Goal: Task Accomplishment & Management: Complete application form

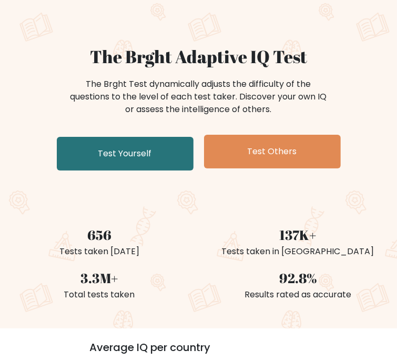
scroll to position [62, 0]
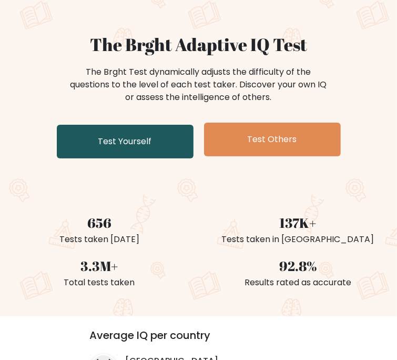
click at [135, 153] on link "Test Yourself" at bounding box center [125, 142] width 137 height 34
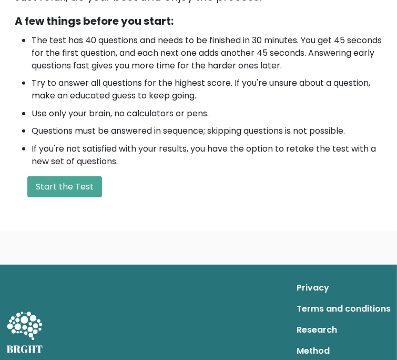
scroll to position [314, 0]
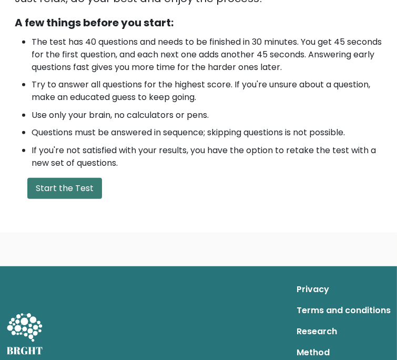
click at [60, 195] on button "Start the Test" at bounding box center [64, 188] width 75 height 21
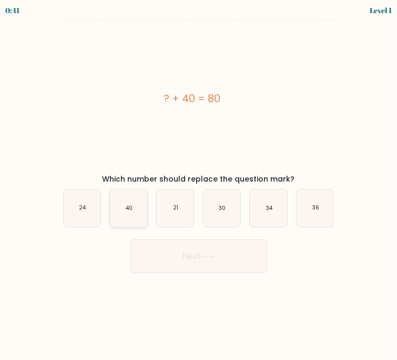
click at [131, 201] on icon "40" at bounding box center [128, 207] width 37 height 37
click at [199, 185] on input "b. 40" at bounding box center [199, 182] width 1 height 5
radio input "true"
click at [192, 261] on button "Next" at bounding box center [198, 256] width 137 height 34
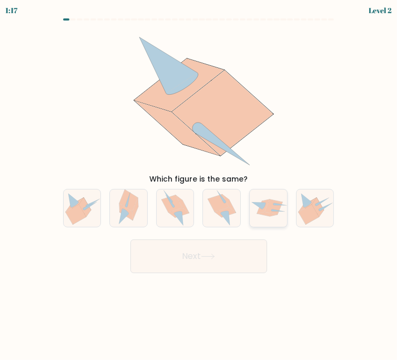
click at [280, 207] on icon at bounding box center [273, 206] width 18 height 15
click at [199, 185] on input "e." at bounding box center [199, 182] width 1 height 5
radio input "true"
click at [227, 253] on button "Next" at bounding box center [198, 256] width 137 height 34
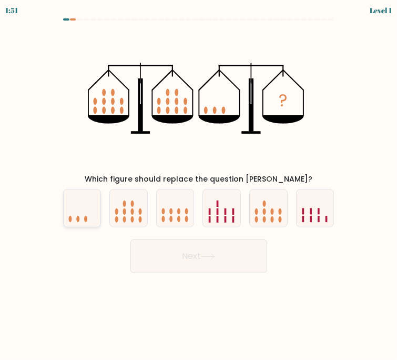
click at [84, 205] on icon at bounding box center [82, 207] width 37 height 31
click at [199, 185] on input "a." at bounding box center [199, 182] width 1 height 5
radio input "true"
click at [165, 259] on button "Next" at bounding box center [198, 256] width 137 height 34
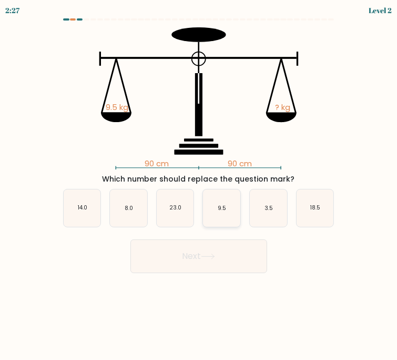
click at [221, 196] on icon "9.5" at bounding box center [221, 207] width 37 height 37
click at [199, 185] on input "d. 9.5" at bounding box center [199, 182] width 1 height 5
radio input "true"
click at [218, 249] on button "Next" at bounding box center [198, 256] width 137 height 34
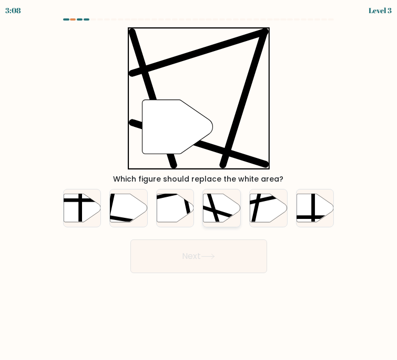
click at [230, 211] on icon at bounding box center [221, 207] width 37 height 28
click at [199, 185] on input "d." at bounding box center [199, 182] width 1 height 5
radio input "true"
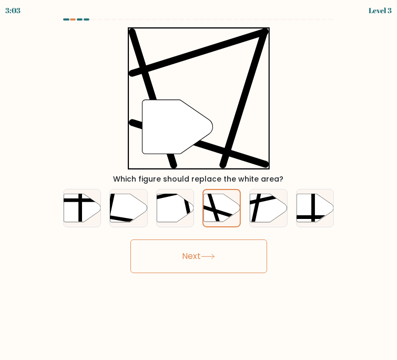
click at [238, 249] on button "Next" at bounding box center [198, 256] width 137 height 34
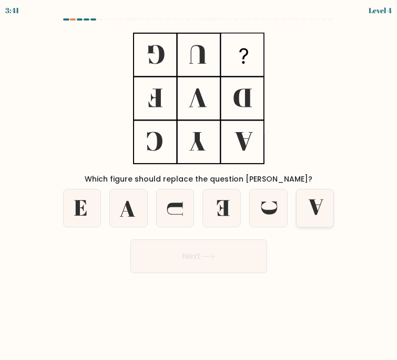
click at [326, 208] on icon at bounding box center [314, 207] width 37 height 37
click at [199, 185] on input "f." at bounding box center [199, 182] width 1 height 5
radio input "true"
click at [199, 256] on button "Next" at bounding box center [198, 256] width 137 height 34
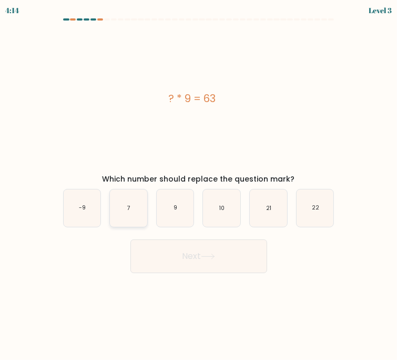
click at [132, 218] on icon "7" at bounding box center [128, 207] width 37 height 37
click at [199, 185] on input "b. 7" at bounding box center [199, 182] width 1 height 5
radio input "true"
click at [175, 270] on button "Next" at bounding box center [198, 256] width 137 height 34
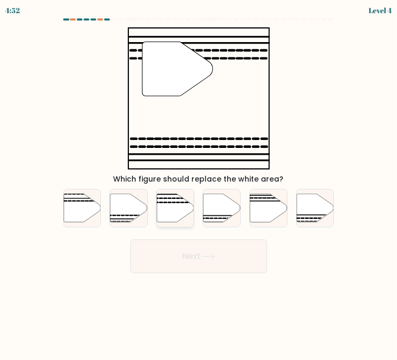
click at [160, 215] on icon at bounding box center [175, 207] width 37 height 28
click at [199, 185] on input "c." at bounding box center [199, 182] width 1 height 5
radio input "true"
click at [258, 206] on icon at bounding box center [268, 207] width 37 height 28
click at [199, 185] on input "e." at bounding box center [199, 182] width 1 height 5
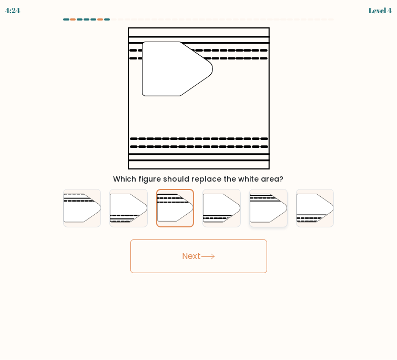
radio input "true"
click at [226, 267] on button "Next" at bounding box center [198, 256] width 137 height 34
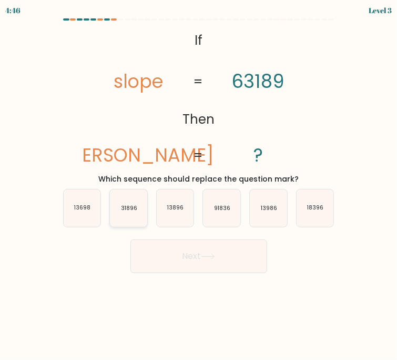
click at [119, 213] on icon "31896" at bounding box center [128, 207] width 37 height 37
click at [199, 185] on input "b. 31896" at bounding box center [199, 182] width 1 height 5
radio input "true"
click at [186, 244] on button "Next" at bounding box center [198, 256] width 137 height 34
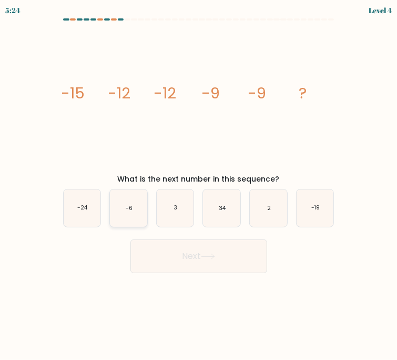
click at [128, 213] on icon "-6" at bounding box center [128, 207] width 37 height 37
click at [199, 185] on input "b. -6" at bounding box center [199, 182] width 1 height 5
radio input "true"
click at [183, 263] on button "Next" at bounding box center [198, 256] width 137 height 34
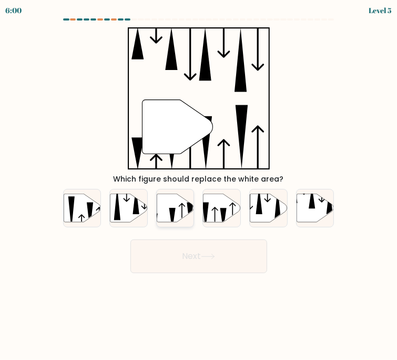
click at [171, 204] on icon at bounding box center [175, 207] width 37 height 28
click at [199, 185] on input "c." at bounding box center [199, 182] width 1 height 5
radio input "true"
click at [175, 256] on button "Next" at bounding box center [198, 256] width 137 height 34
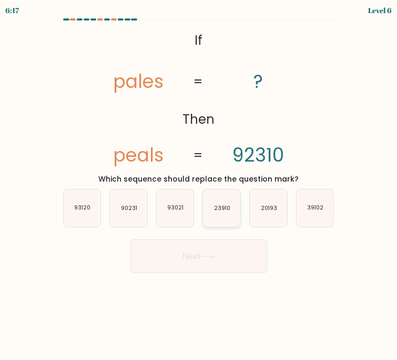
click at [227, 210] on text "23910" at bounding box center [222, 208] width 16 height 8
click at [199, 185] on input "d. 23910" at bounding box center [199, 182] width 1 height 5
radio input "true"
click at [215, 253] on icon at bounding box center [208, 256] width 14 height 6
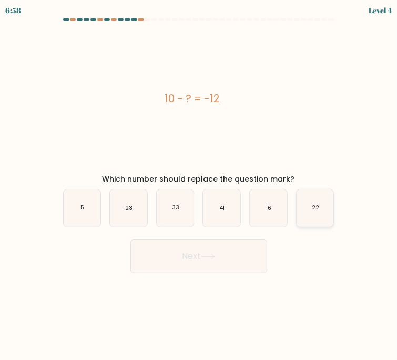
click at [312, 219] on icon "22" at bounding box center [314, 207] width 37 height 37
click at [199, 185] on input "f. 22" at bounding box center [199, 182] width 1 height 5
radio input "true"
click at [221, 247] on button "Next" at bounding box center [198, 256] width 137 height 34
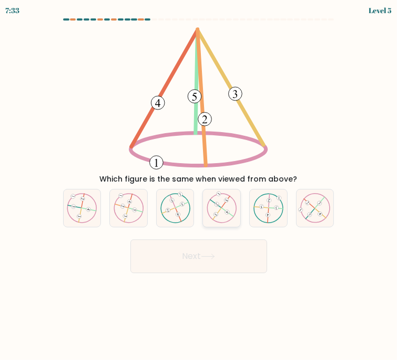
click at [222, 217] on icon at bounding box center [222, 208] width 30 height 30
click at [199, 185] on input "d." at bounding box center [199, 182] width 1 height 5
radio input "true"
click at [141, 220] on icon at bounding box center [129, 208] width 30 height 30
click at [199, 185] on input "b." at bounding box center [199, 182] width 1 height 5
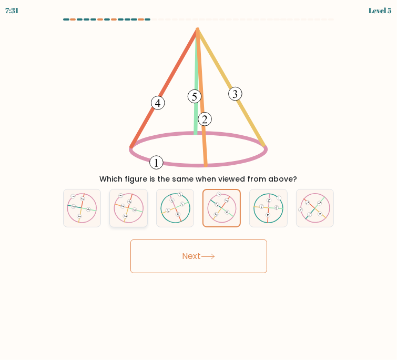
radio input "true"
click at [230, 253] on button "Next" at bounding box center [198, 256] width 137 height 34
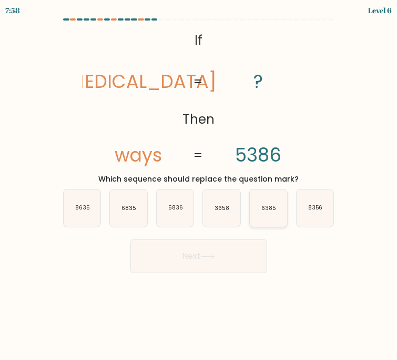
click at [267, 200] on icon "6385" at bounding box center [268, 207] width 37 height 37
click at [199, 185] on input "e. 6385" at bounding box center [199, 182] width 1 height 5
radio input "true"
click at [137, 210] on icon "6835" at bounding box center [128, 207] width 37 height 37
click at [199, 185] on input "b. 6835" at bounding box center [199, 182] width 1 height 5
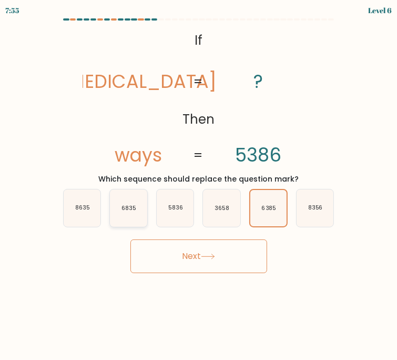
radio input "true"
click at [194, 259] on button "Next" at bounding box center [198, 256] width 137 height 34
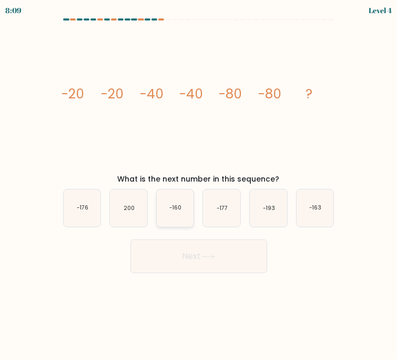
click at [171, 222] on icon "-160" at bounding box center [175, 207] width 37 height 37
click at [199, 185] on input "c. -160" at bounding box center [199, 182] width 1 height 5
radio input "true"
click at [215, 253] on icon at bounding box center [208, 256] width 14 height 6
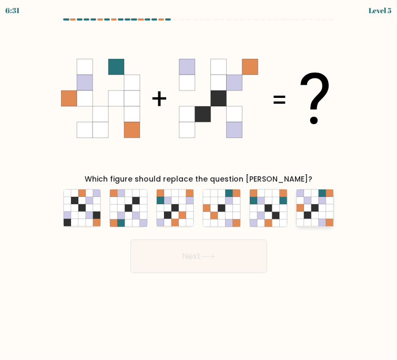
click at [311, 198] on icon at bounding box center [307, 200] width 7 height 7
click at [199, 185] on input "f." at bounding box center [199, 182] width 1 height 5
radio input "true"
click at [216, 262] on button "Next" at bounding box center [198, 256] width 137 height 34
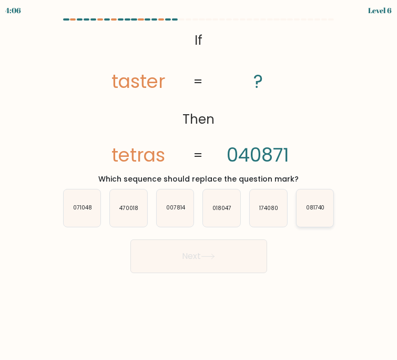
click at [315, 197] on icon "081740" at bounding box center [314, 207] width 37 height 37
click at [199, 185] on input "f. 081740" at bounding box center [199, 182] width 1 height 5
radio input "true"
click at [228, 217] on icon "018047" at bounding box center [221, 207] width 37 height 37
click at [199, 185] on input "d. 018047" at bounding box center [199, 182] width 1 height 5
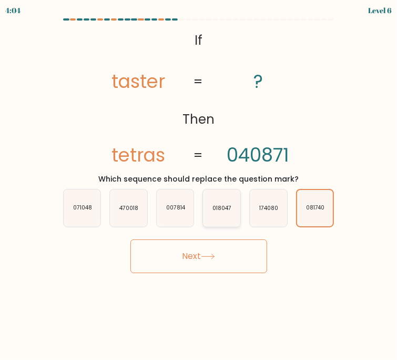
radio input "true"
click at [95, 208] on icon "071048" at bounding box center [82, 207] width 37 height 37
click at [199, 185] on input "a. 071048" at bounding box center [199, 182] width 1 height 5
radio input "true"
click at [176, 248] on button "Next" at bounding box center [198, 256] width 137 height 34
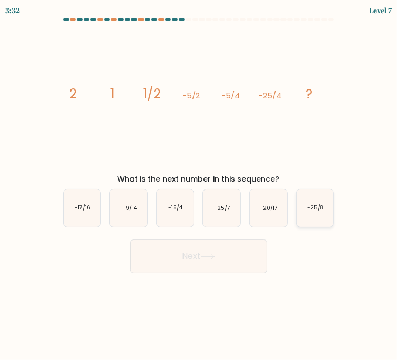
click at [302, 210] on icon "-25/8" at bounding box center [314, 207] width 37 height 37
click at [199, 185] on input "f. -25/8" at bounding box center [199, 182] width 1 height 5
radio input "true"
click at [241, 254] on button "Next" at bounding box center [198, 256] width 137 height 34
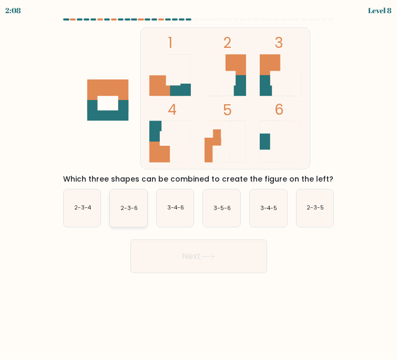
click at [129, 217] on icon "2-3-6" at bounding box center [128, 207] width 37 height 37
click at [199, 185] on input "b. 2-3-6" at bounding box center [199, 182] width 1 height 5
radio input "true"
click at [215, 253] on icon at bounding box center [208, 256] width 14 height 6
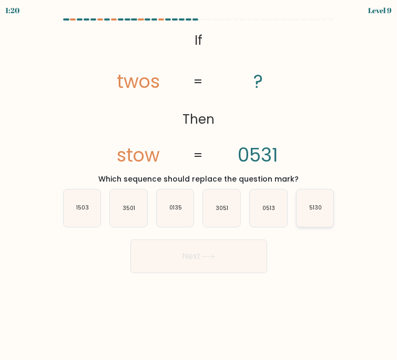
click at [316, 223] on icon "5130" at bounding box center [314, 207] width 37 height 37
click at [199, 185] on input "f. 5130" at bounding box center [199, 182] width 1 height 5
radio input "true"
click at [226, 257] on button "Next" at bounding box center [198, 256] width 137 height 34
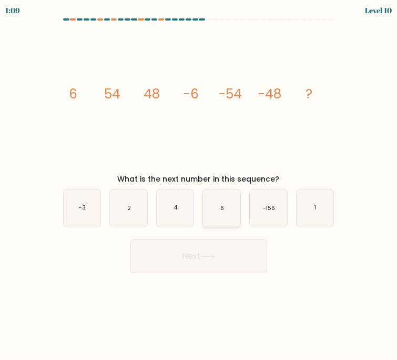
click at [222, 209] on text "6" at bounding box center [222, 208] width 4 height 8
click at [199, 185] on input "d. 6" at bounding box center [199, 182] width 1 height 5
radio input "true"
click at [211, 254] on icon at bounding box center [208, 256] width 14 height 6
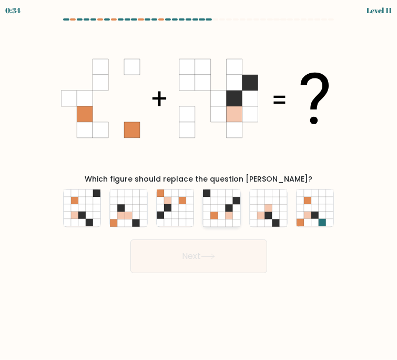
click at [218, 217] on icon at bounding box center [221, 214] width 7 height 7
click at [199, 185] on input "d." at bounding box center [199, 182] width 1 height 5
radio input "true"
click at [188, 254] on div "Next" at bounding box center [199, 252] width 284 height 42
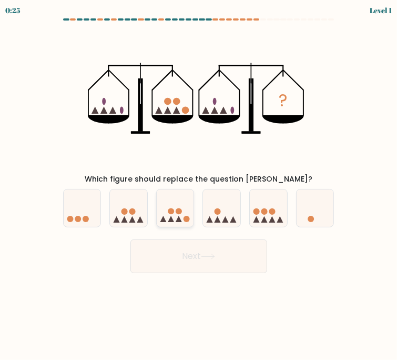
click at [180, 222] on icon at bounding box center [179, 219] width 6 height 6
click at [199, 185] on input "c." at bounding box center [199, 182] width 1 height 5
radio input "true"
click at [201, 265] on button "Next" at bounding box center [198, 256] width 137 height 34
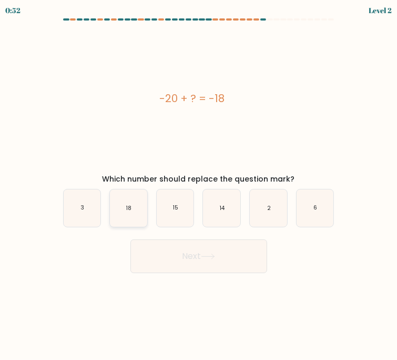
click at [136, 225] on icon "18" at bounding box center [128, 207] width 37 height 37
click at [199, 185] on input "b. 18" at bounding box center [199, 182] width 1 height 5
radio input "true"
click at [196, 260] on button "Next" at bounding box center [198, 256] width 137 height 34
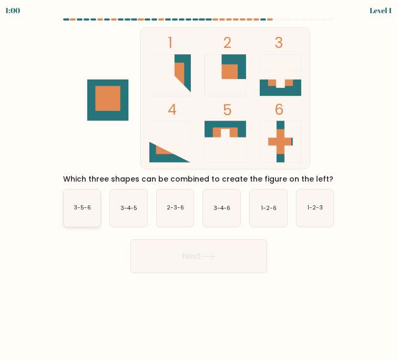
click at [87, 221] on icon "3-5-6" at bounding box center [82, 207] width 37 height 37
click at [199, 185] on input "a. 3-5-6" at bounding box center [199, 182] width 1 height 5
radio input "true"
click at [211, 248] on button "Next" at bounding box center [198, 256] width 137 height 34
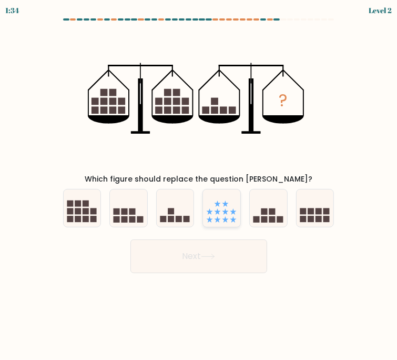
click at [230, 206] on icon at bounding box center [221, 207] width 37 height 31
click at [199, 185] on input "d." at bounding box center [199, 182] width 1 height 5
radio input "true"
click at [222, 260] on button "Next" at bounding box center [198, 256] width 137 height 34
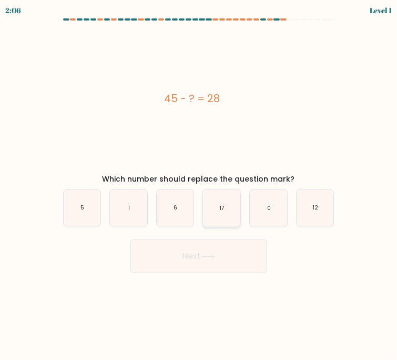
click at [218, 206] on icon "17" at bounding box center [221, 207] width 37 height 37
click at [199, 185] on input "d. 17" at bounding box center [199, 182] width 1 height 5
radio input "true"
click at [206, 258] on icon at bounding box center [208, 256] width 14 height 6
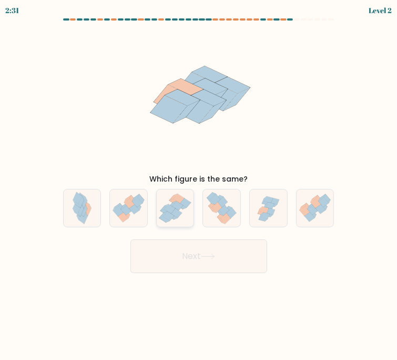
click at [175, 207] on icon at bounding box center [177, 205] width 11 height 9
click at [199, 185] on input "c." at bounding box center [199, 182] width 1 height 5
radio input "true"
click at [86, 220] on icon at bounding box center [82, 207] width 24 height 37
click at [199, 185] on input "a." at bounding box center [199, 182] width 1 height 5
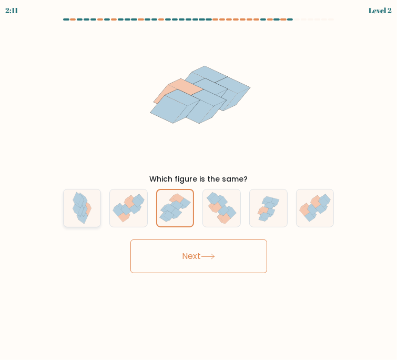
radio input "true"
click at [271, 217] on icon at bounding box center [268, 208] width 37 height 36
click at [199, 185] on input "e." at bounding box center [199, 182] width 1 height 5
radio input "true"
click at [235, 244] on button "Next" at bounding box center [198, 256] width 137 height 34
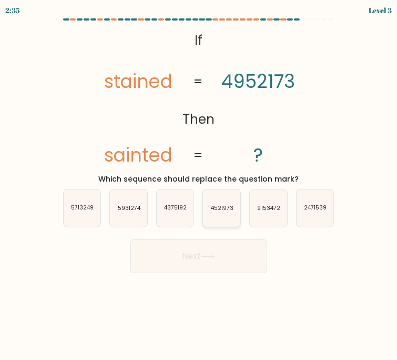
click at [208, 219] on icon "4521973" at bounding box center [221, 207] width 37 height 37
click at [199, 185] on input "d. 4521973" at bounding box center [199, 182] width 1 height 5
radio input "true"
click at [198, 248] on button "Next" at bounding box center [198, 256] width 137 height 34
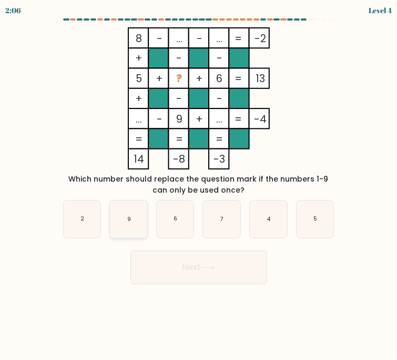
click at [137, 210] on icon "9" at bounding box center [128, 218] width 37 height 37
click at [199, 185] on input "b. 9" at bounding box center [199, 182] width 1 height 5
radio input "true"
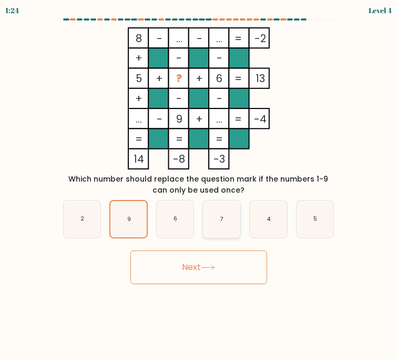
click at [208, 206] on icon "7" at bounding box center [221, 218] width 37 height 37
click at [199, 185] on input "d. 7" at bounding box center [199, 182] width 1 height 5
radio input "true"
click at [86, 226] on icon "2" at bounding box center [82, 218] width 37 height 37
click at [199, 185] on input "a. 2" at bounding box center [199, 182] width 1 height 5
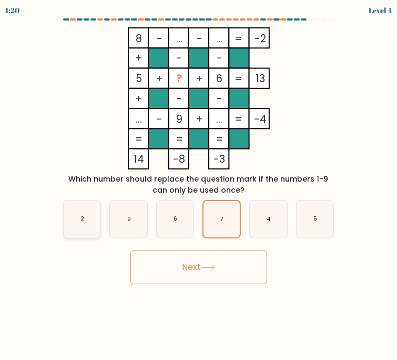
radio input "true"
click at [214, 270] on button "Next" at bounding box center [198, 267] width 137 height 34
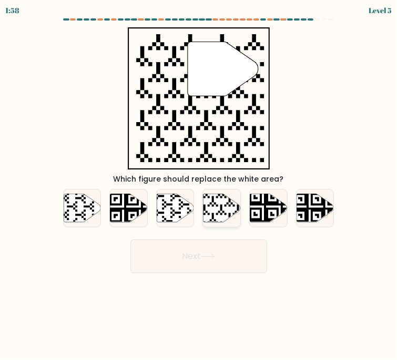
click at [222, 199] on icon at bounding box center [221, 207] width 37 height 28
click at [199, 185] on input "d." at bounding box center [199, 182] width 1 height 5
radio input "true"
click at [206, 246] on button "Next" at bounding box center [198, 256] width 137 height 34
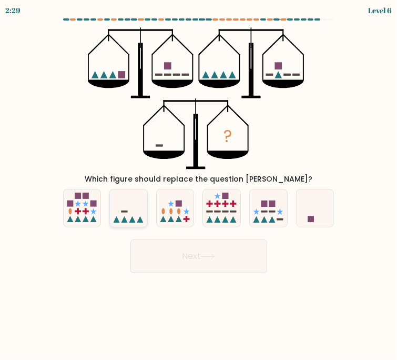
click at [142, 213] on icon at bounding box center [128, 207] width 37 height 31
click at [199, 185] on input "b." at bounding box center [199, 182] width 1 height 5
radio input "true"
click at [222, 245] on button "Next" at bounding box center [198, 256] width 137 height 34
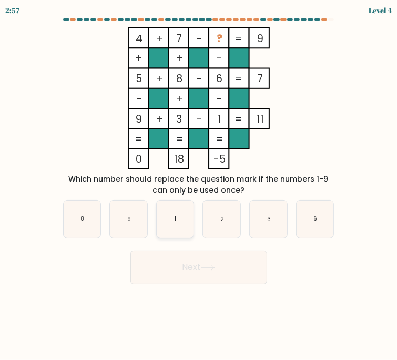
click at [184, 217] on icon "1" at bounding box center [175, 218] width 37 height 37
click at [199, 185] on input "c. 1" at bounding box center [199, 182] width 1 height 5
radio input "true"
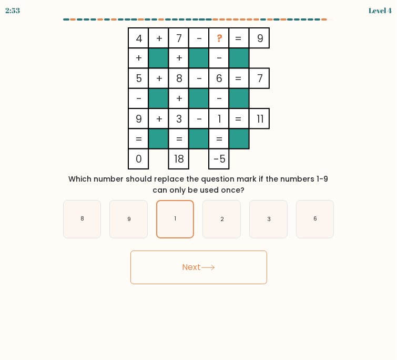
click at [210, 263] on button "Next" at bounding box center [198, 267] width 137 height 34
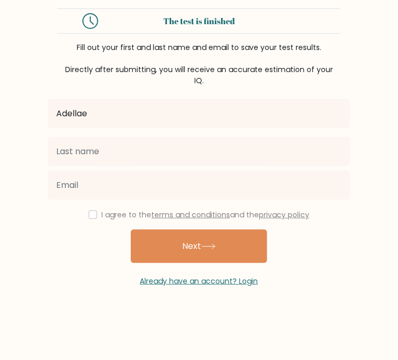
type input "Adellae"
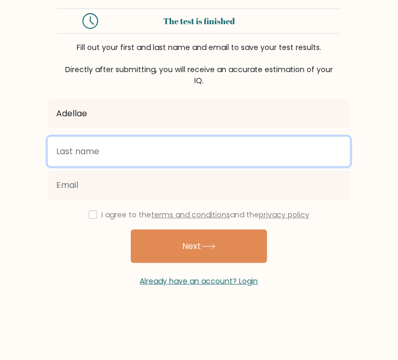
click at [195, 159] on input "text" at bounding box center [199, 151] width 303 height 29
type input "House"
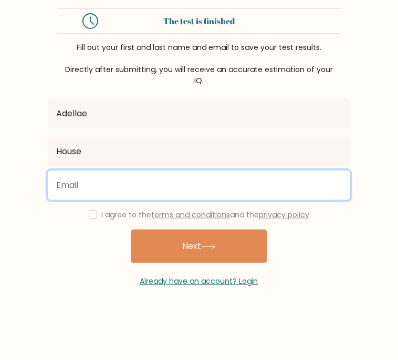
click at [162, 175] on input "email" at bounding box center [199, 184] width 303 height 29
type input "A"
click at [104, 186] on input "adellaehouse@elkinsdistrict.org" at bounding box center [199, 184] width 303 height 29
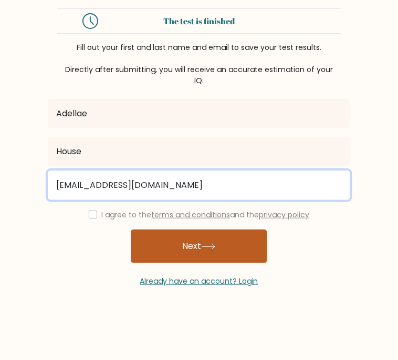
type input "adellae.hou29@elkinsdistrict.org"
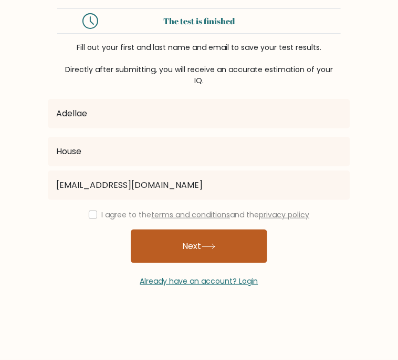
click at [177, 242] on button "Next" at bounding box center [199, 246] width 137 height 34
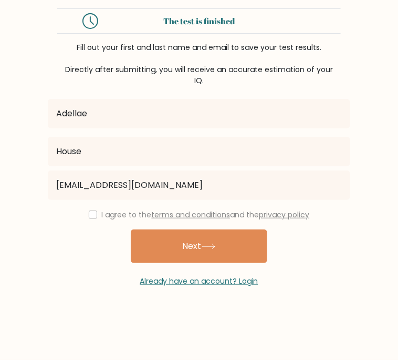
click at [90, 219] on div "I agree to the terms and conditions and the privacy policy" at bounding box center [199, 214] width 315 height 13
click at [91, 219] on input "checkbox" at bounding box center [93, 214] width 8 height 8
checkbox input "true"
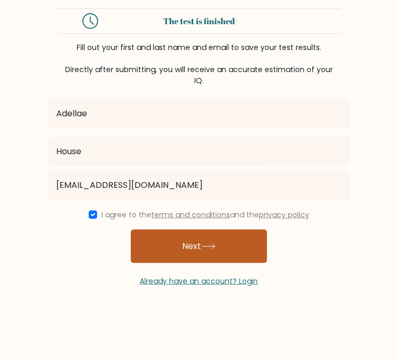
click at [160, 235] on button "Next" at bounding box center [199, 246] width 137 height 34
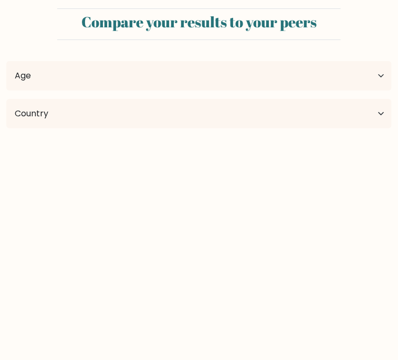
select select "US"
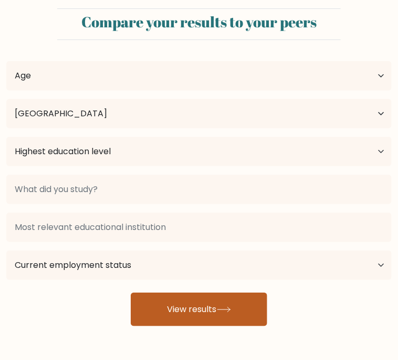
click at [189, 313] on button "View results" at bounding box center [199, 309] width 137 height 34
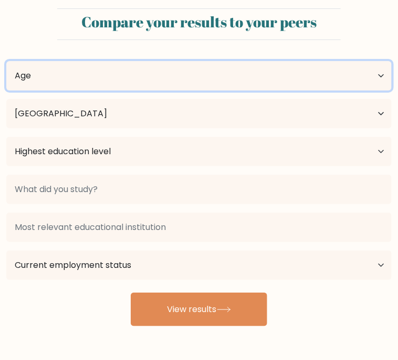
click at [306, 69] on select "Age Under [DEMOGRAPHIC_DATA] [DEMOGRAPHIC_DATA] [DEMOGRAPHIC_DATA] [DEMOGRAPHIC…" at bounding box center [199, 75] width 386 height 29
select select "min_18"
click at [6, 61] on select "Age Under [DEMOGRAPHIC_DATA] [DEMOGRAPHIC_DATA] [DEMOGRAPHIC_DATA] [DEMOGRAPHIC…" at bounding box center [199, 75] width 386 height 29
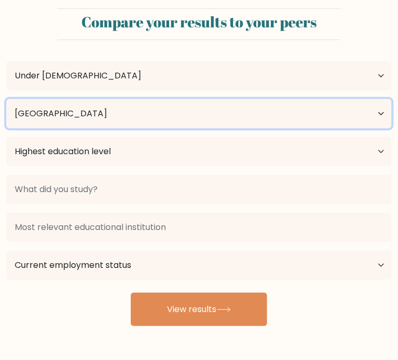
click at [130, 120] on select "Country [GEOGRAPHIC_DATA] [GEOGRAPHIC_DATA] [GEOGRAPHIC_DATA] [US_STATE] [GEOGR…" at bounding box center [199, 113] width 386 height 29
click at [139, 105] on select "Country Afghanistan Albania Algeria American Samoa Andorra Angola Anguilla Anta…" at bounding box center [199, 113] width 386 height 29
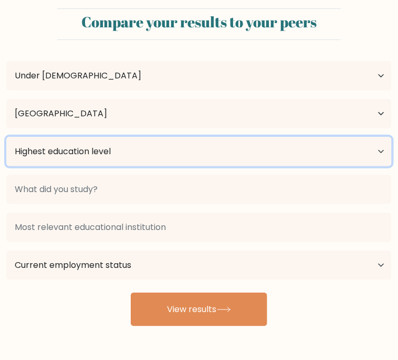
click at [112, 149] on select "Highest education level No schooling Primary Lower Secondary Upper Secondary Oc…" at bounding box center [199, 151] width 386 height 29
click at [112, 156] on select "Highest education level No schooling Primary Lower Secondary Upper Secondary Oc…" at bounding box center [199, 151] width 386 height 29
select select "no_schooling"
click at [6, 137] on select "Highest education level No schooling Primary Lower Secondary Upper Secondary Oc…" at bounding box center [199, 151] width 386 height 29
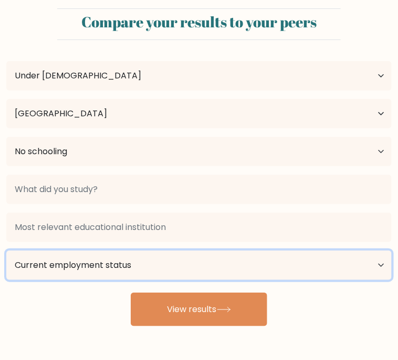
click at [60, 255] on select "Current employment status Employed Student Retired Other / prefer not to answer" at bounding box center [199, 264] width 386 height 29
select select "student"
click at [6, 250] on select "Current employment status Employed Student Retired Other / prefer not to answer" at bounding box center [199, 264] width 386 height 29
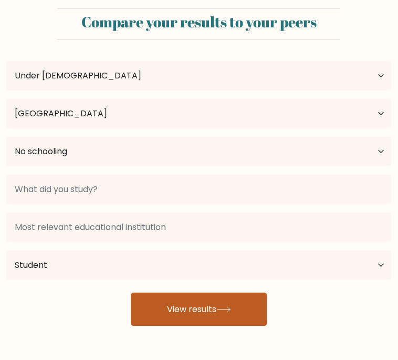
click at [190, 318] on button "View results" at bounding box center [199, 309] width 137 height 34
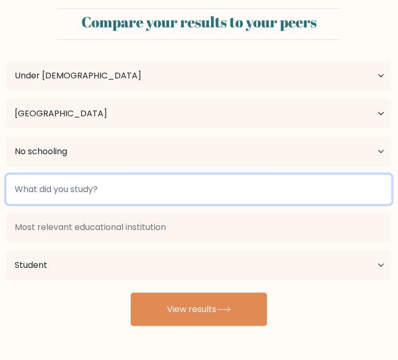
click at [193, 191] on input at bounding box center [199, 189] width 386 height 29
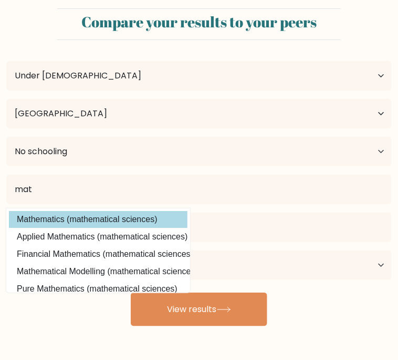
click at [105, 219] on option "Mathematics (mathematical sciences)" at bounding box center [98, 219] width 179 height 17
type input "Mathematics"
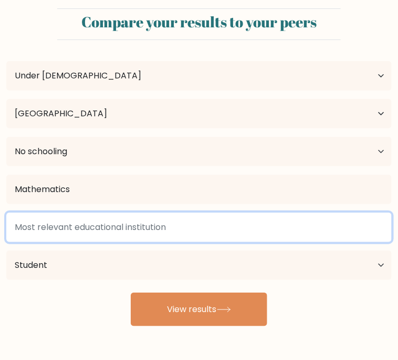
click at [100, 222] on input at bounding box center [199, 226] width 386 height 29
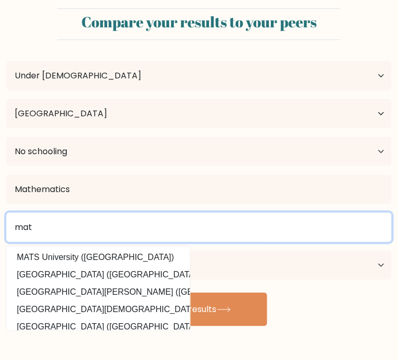
click at [125, 230] on input "mat" at bounding box center [199, 226] width 386 height 29
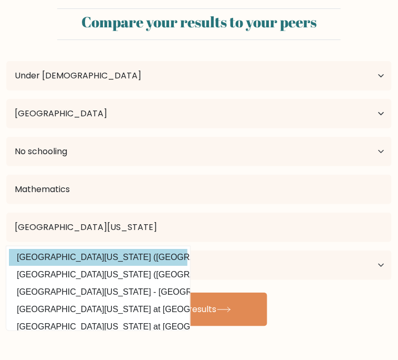
click at [160, 249] on option "University of Arkansas (United States)" at bounding box center [98, 257] width 179 height 17
type input "[GEOGRAPHIC_DATA][US_STATE]"
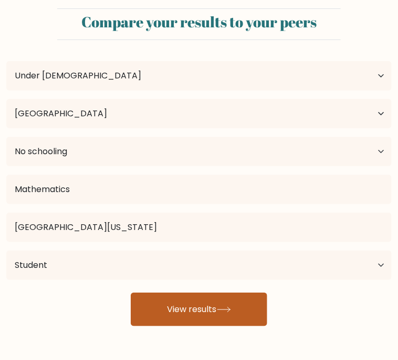
click at [213, 320] on button "View results" at bounding box center [199, 309] width 137 height 34
